Goal: Task Accomplishment & Management: Manage account settings

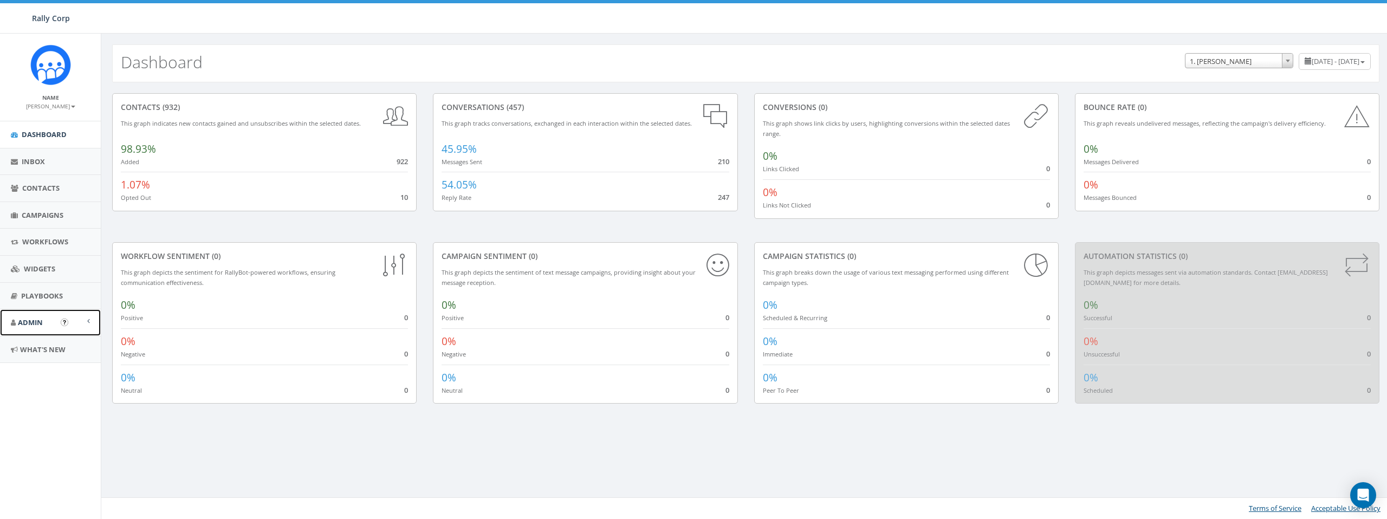
click at [44, 327] on link "Admin" at bounding box center [50, 322] width 101 height 27
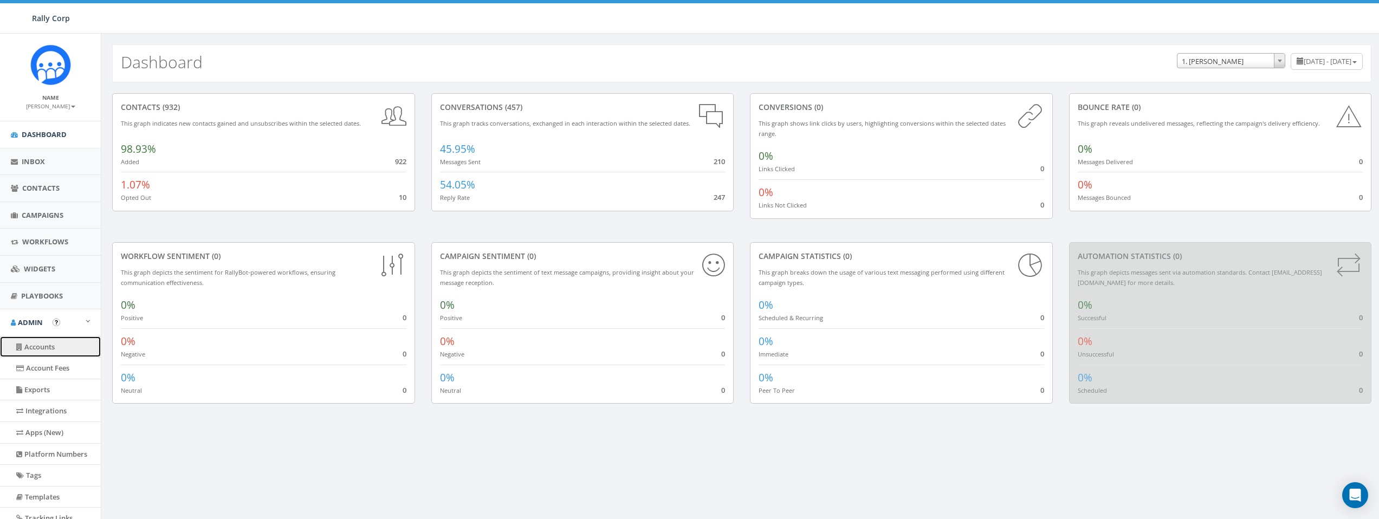
click at [44, 349] on link "Accounts" at bounding box center [50, 347] width 101 height 21
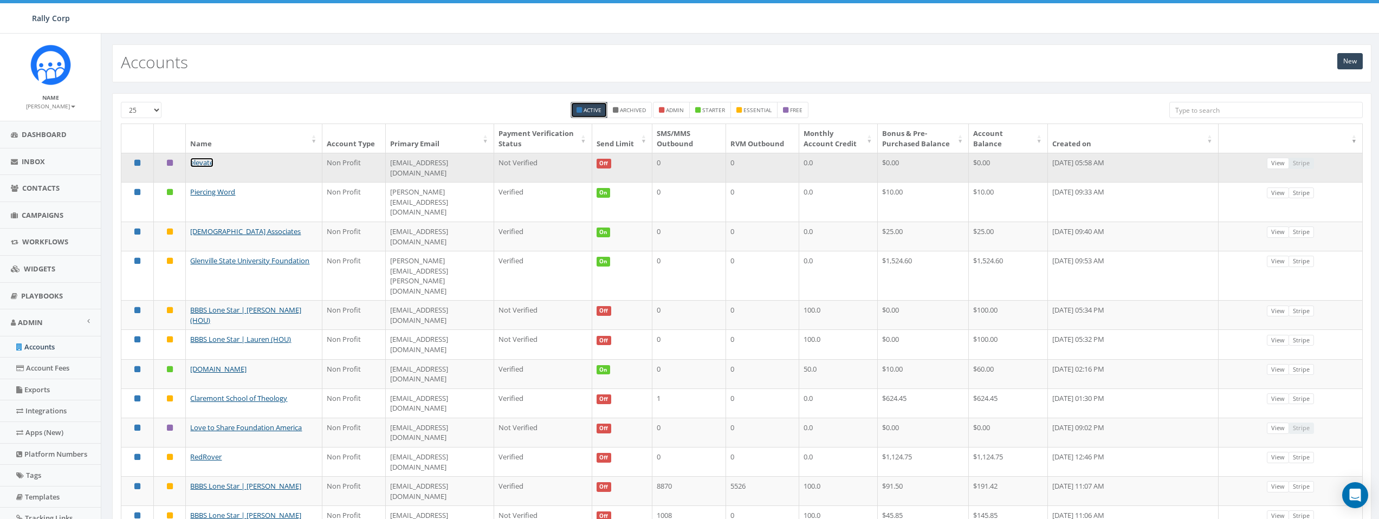
click at [197, 167] on link "elevate" at bounding box center [201, 163] width 23 height 10
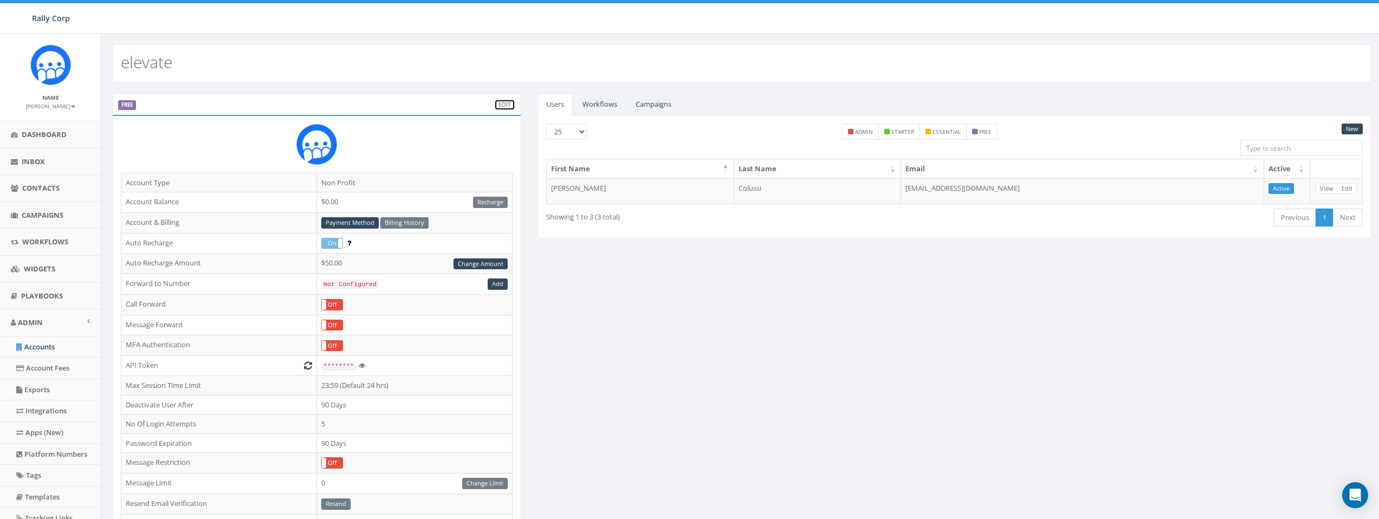
click at [512, 106] on link "Edit" at bounding box center [504, 104] width 21 height 11
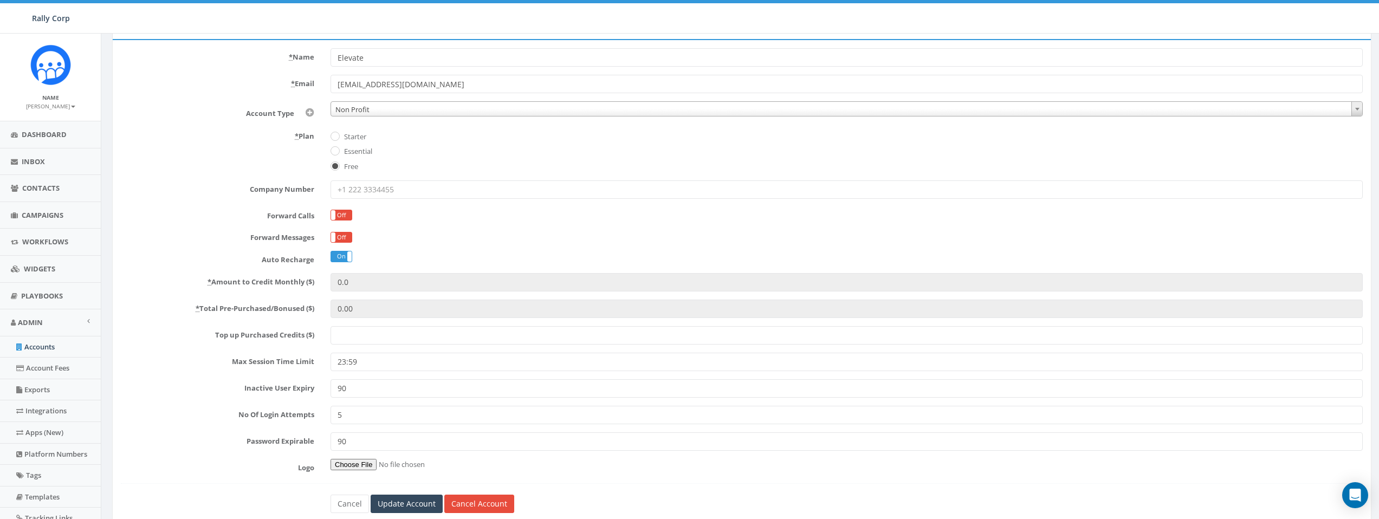
scroll to position [132, 0]
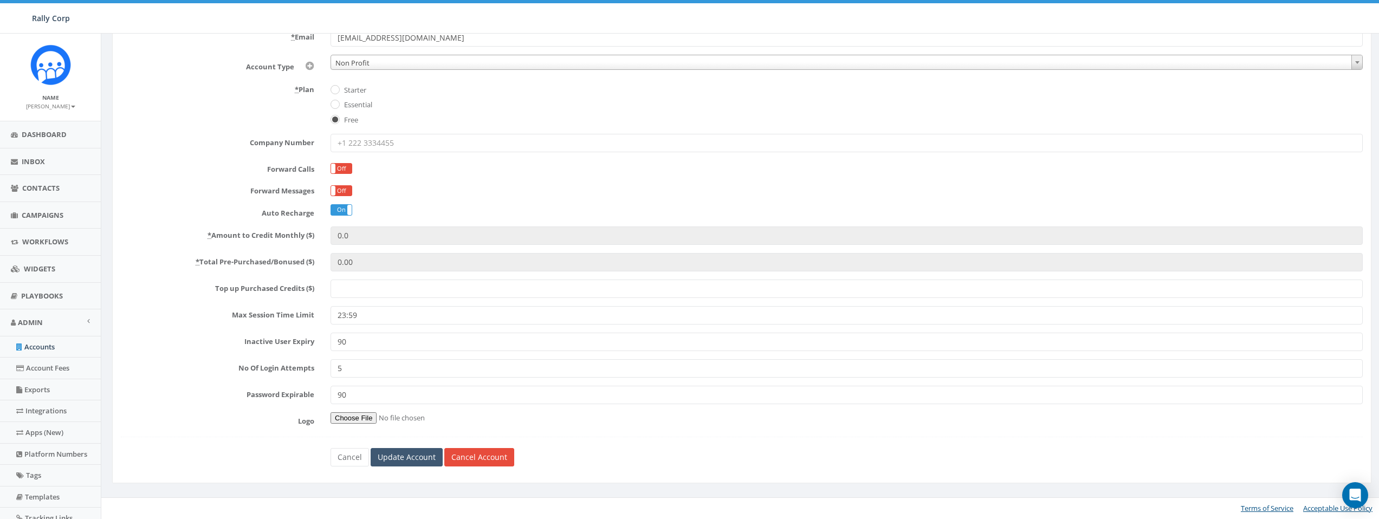
type input "Elevate"
click at [405, 460] on input "Update Account" at bounding box center [407, 457] width 72 height 18
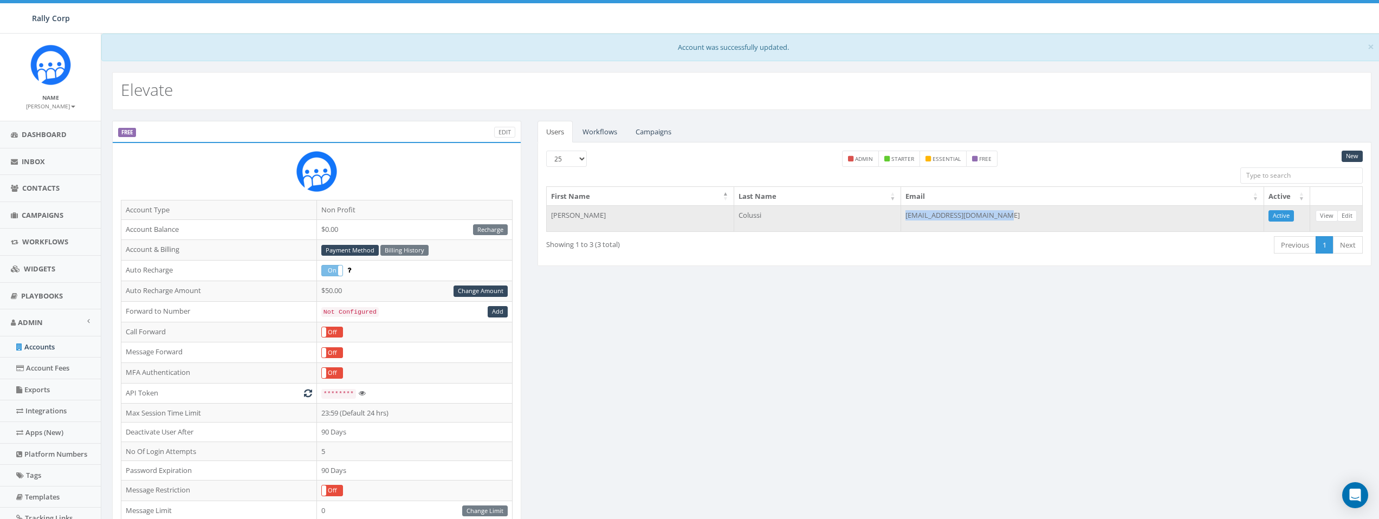
drag, startPoint x: 1024, startPoint y: 216, endPoint x: 917, endPoint y: 216, distance: 107.3
click at [917, 216] on tr "[PERSON_NAME] [EMAIL_ADDRESS][DOMAIN_NAME] Active View Edit" at bounding box center [955, 218] width 816 height 26
copy tr "[EMAIL_ADDRESS][DOMAIN_NAME]"
